Goal: Task Accomplishment & Management: Use online tool/utility

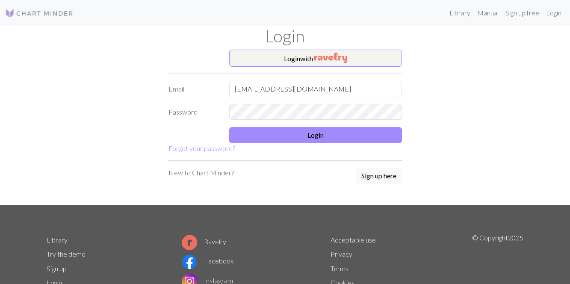
type input "[EMAIL_ADDRESS][DOMAIN_NAME]"
click at [323, 132] on button "Login" at bounding box center [315, 135] width 173 height 16
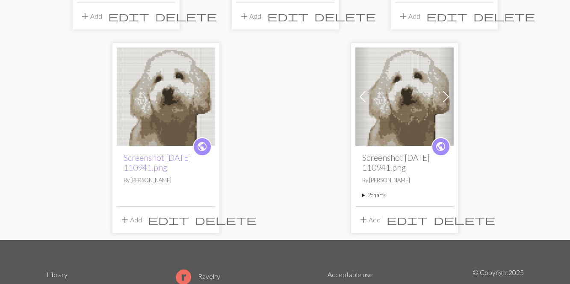
scroll to position [244, 0]
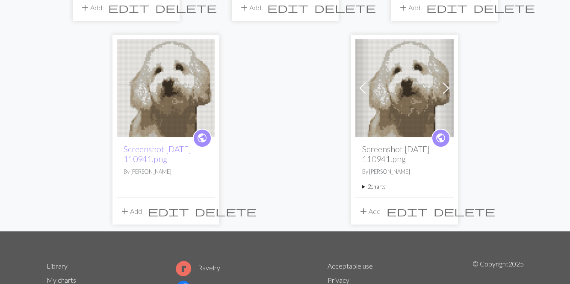
click at [194, 100] on img at bounding box center [166, 88] width 98 height 98
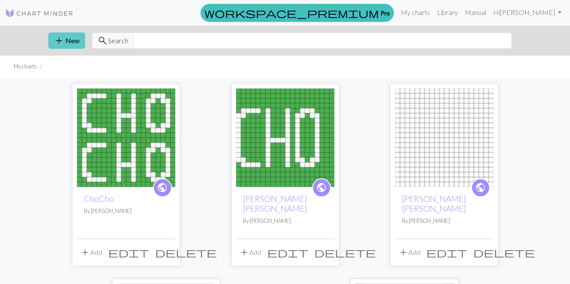
click at [69, 35] on button "add New" at bounding box center [66, 40] width 37 height 16
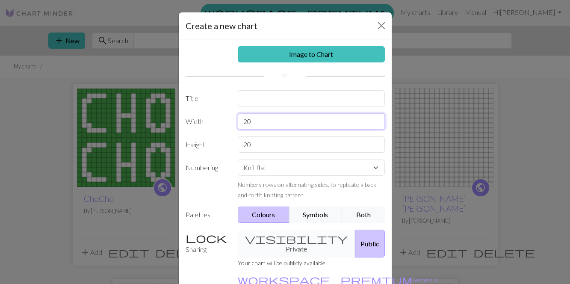
click at [260, 121] on input "20" at bounding box center [311, 121] width 147 height 16
type input "2"
type input "80"
click at [266, 137] on input "20" at bounding box center [311, 144] width 147 height 16
type input "2"
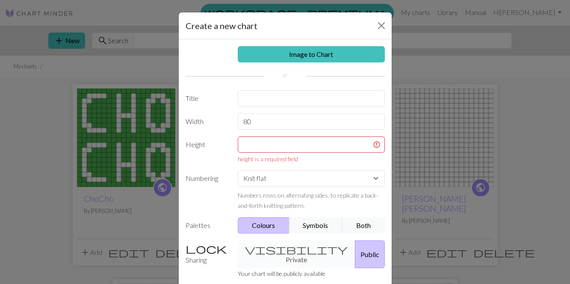
click at [2, 173] on div "Create a new chart Image to Chart Title Width 80 Height height is a required fi…" at bounding box center [285, 142] width 570 height 284
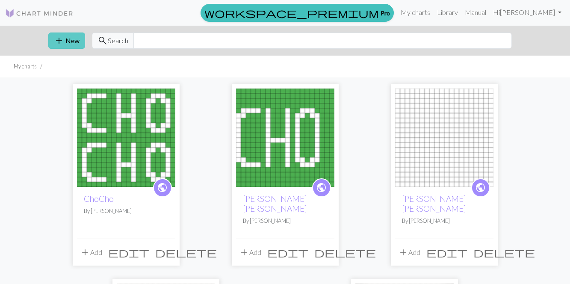
click at [69, 36] on button "add New" at bounding box center [66, 40] width 37 height 16
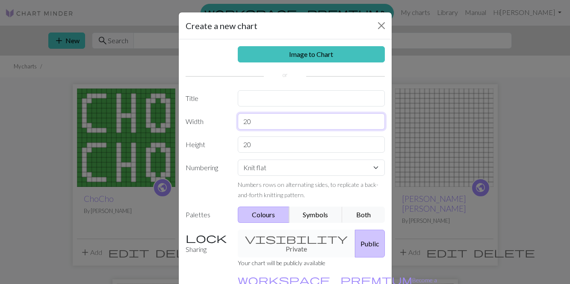
click at [271, 122] on input "20" at bounding box center [311, 121] width 147 height 16
type input "80"
click at [281, 165] on select "Knit flat Knit in the round Lace knitting Cross stitch" at bounding box center [311, 167] width 147 height 16
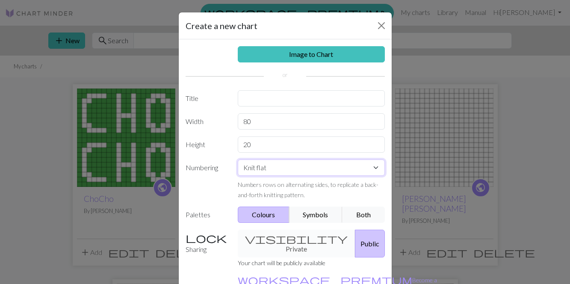
select select "round"
click at [238, 159] on select "Knit flat Knit in the round Lace knitting Cross stitch" at bounding box center [311, 167] width 147 height 16
click at [279, 143] on input "20" at bounding box center [311, 144] width 147 height 16
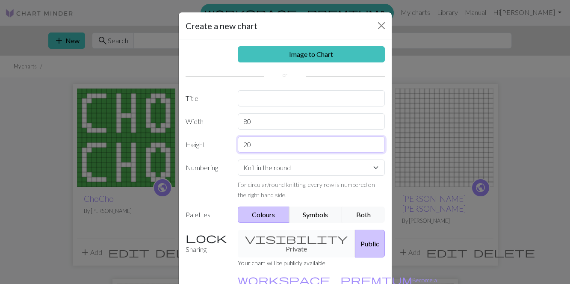
click at [279, 143] on input "20" at bounding box center [311, 144] width 147 height 16
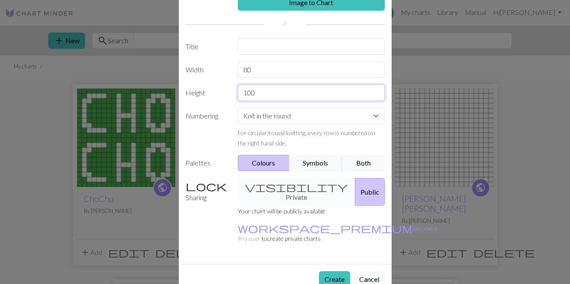
type input "100"
click at [296, 185] on div "visibility Private Public" at bounding box center [310, 192] width 157 height 28
click at [333, 271] on button "Create" at bounding box center [334, 279] width 31 height 16
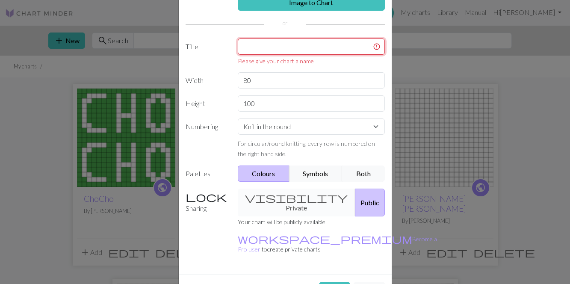
click at [277, 48] on input "text" at bounding box center [311, 46] width 147 height 16
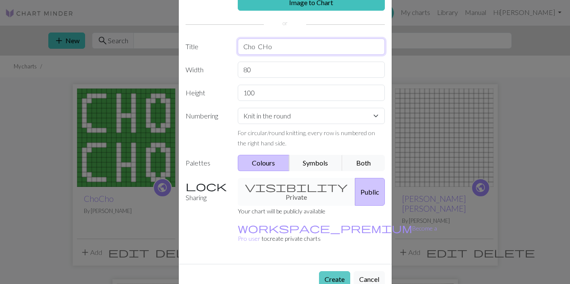
type input "Cho CHo"
click at [333, 271] on button "Create" at bounding box center [334, 279] width 31 height 16
